Goal: Task Accomplishment & Management: Use online tool/utility

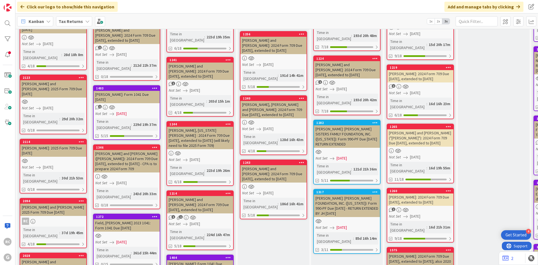
click at [341, 121] on div "1282" at bounding box center [348, 123] width 64 height 4
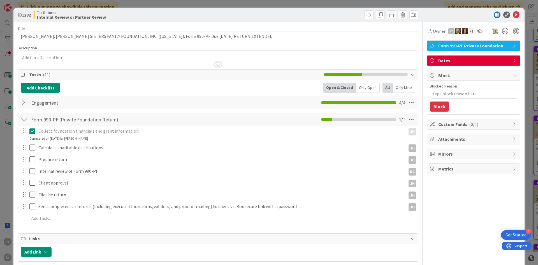
type textarea "x"
click at [38, 57] on p at bounding box center [218, 57] width 394 height 6
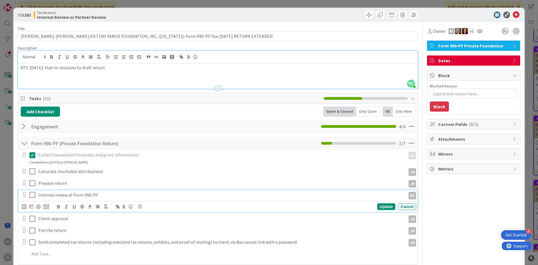
click at [34, 194] on icon at bounding box center [32, 194] width 6 height 7
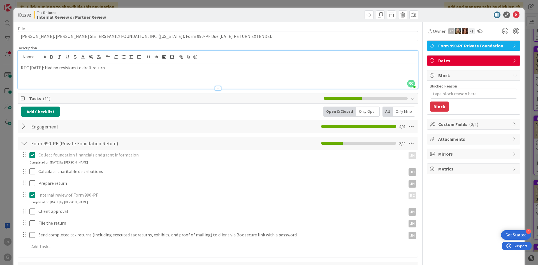
type textarea "x"
click at [515, 14] on icon at bounding box center [515, 14] width 7 height 7
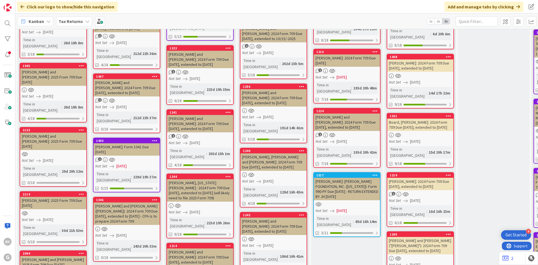
scroll to position [211, 0]
